Goal: Communication & Community: Answer question/provide support

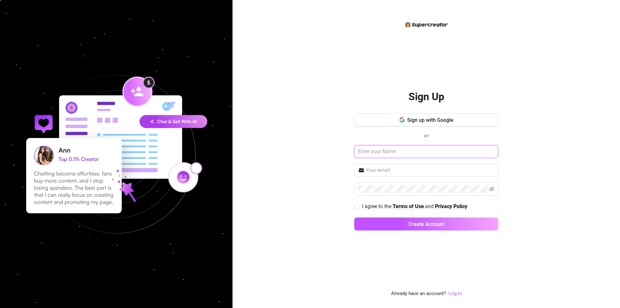
click at [401, 146] on input "text" at bounding box center [426, 151] width 144 height 13
click at [358, 206] on input "I agree to the Terms of Use and Privacy Policy" at bounding box center [356, 206] width 5 height 5
checkbox input "true"
click at [406, 149] on input "text" at bounding box center [426, 151] width 144 height 13
type input "[PERSON_NAME]"
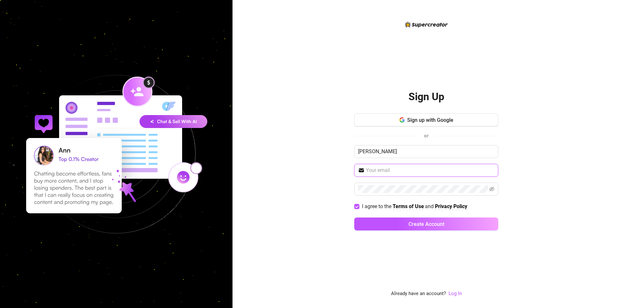
click at [398, 169] on input "text" at bounding box center [430, 170] width 128 height 8
type input "[EMAIL_ADDRESS][DOMAIN_NAME]"
click at [354, 217] on button "Create Account" at bounding box center [426, 223] width 144 height 13
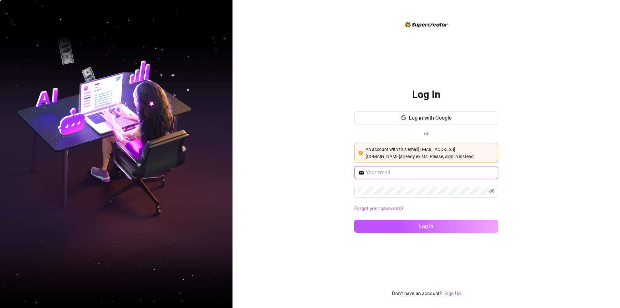
type input "[EMAIL_ADDRESS][DOMAIN_NAME]"
click at [417, 228] on button "Log in" at bounding box center [426, 225] width 144 height 13
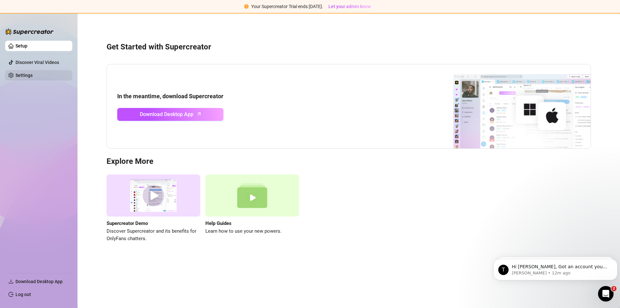
click at [25, 73] on link "Settings" at bounding box center [23, 75] width 17 height 5
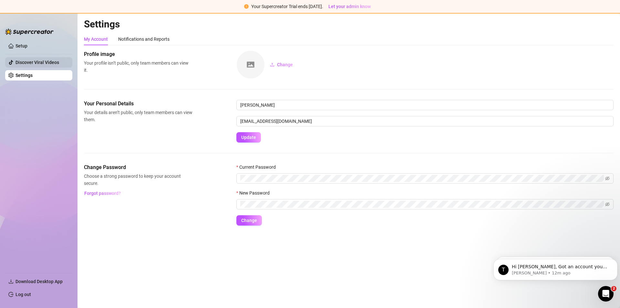
click at [40, 61] on link "Discover Viral Videos" at bounding box center [37, 62] width 44 height 5
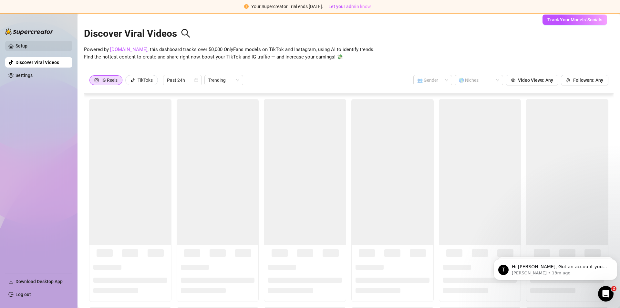
click at [19, 44] on link "Setup" at bounding box center [21, 45] width 12 height 5
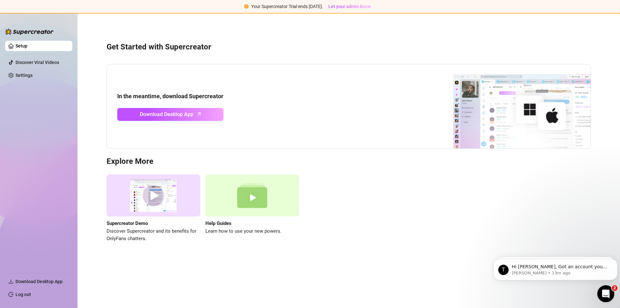
click at [609, 295] on div "Open Intercom Messenger" at bounding box center [604, 292] width 21 height 21
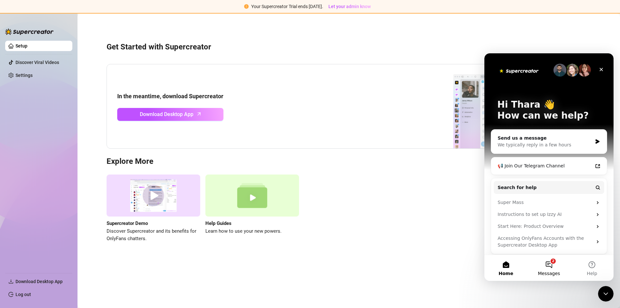
click at [547, 265] on button "2 Messages" at bounding box center [548, 268] width 43 height 26
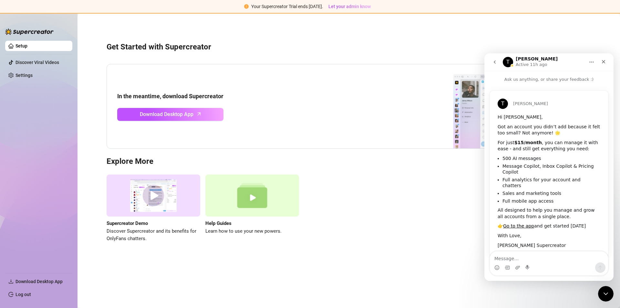
scroll to position [6, 0]
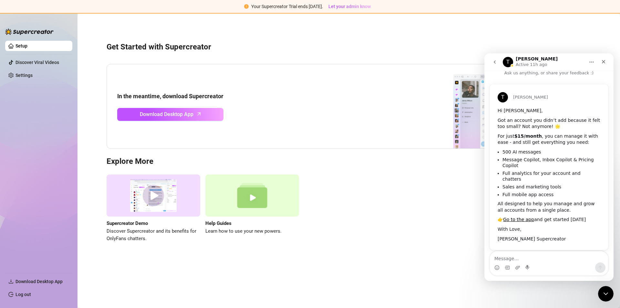
click at [494, 61] on icon "go back" at bounding box center [494, 61] width 5 height 5
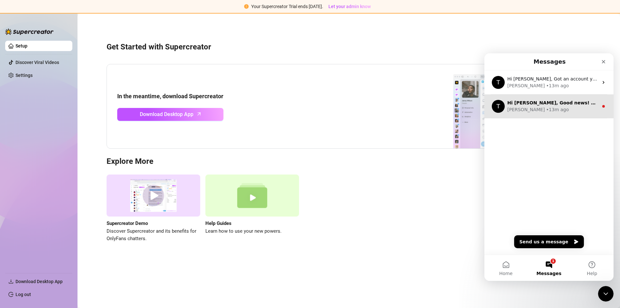
click at [507, 104] on div "T Hi [PERSON_NAME], Good news! We’ve just launched our Referral Program 🚀 Invit…" at bounding box center [548, 106] width 129 height 24
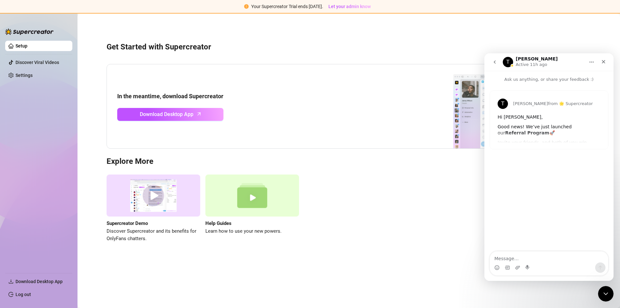
click at [494, 63] on icon "go back" at bounding box center [494, 61] width 2 height 3
